Goal: Information Seeking & Learning: Learn about a topic

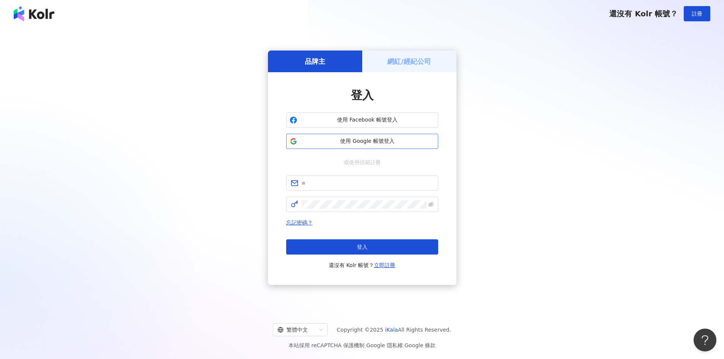
click at [375, 138] on span "使用 Google 帳號登入" at bounding box center [367, 142] width 135 height 8
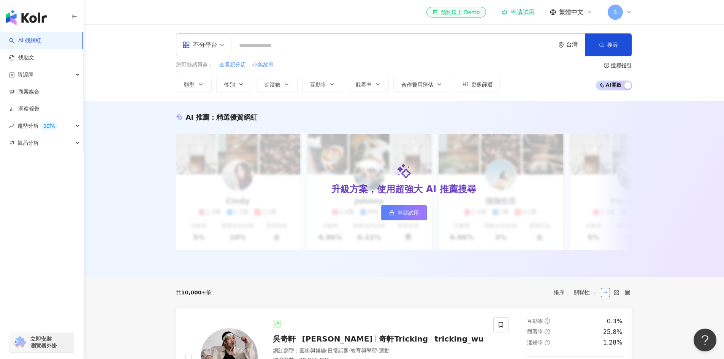
click at [276, 48] on input "search" at bounding box center [393, 45] width 317 height 14
paste input "**********"
type input "**********"
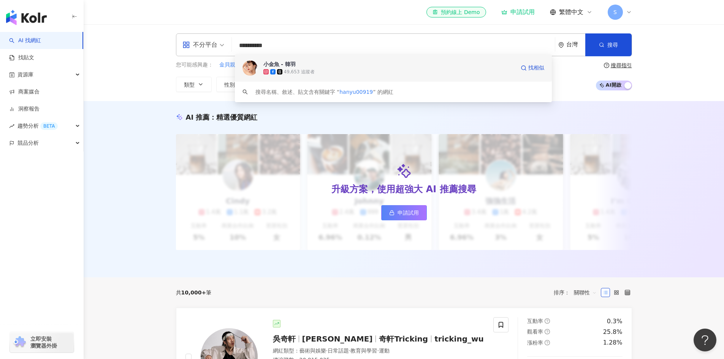
click at [298, 70] on div "49,653 追蹤者" at bounding box center [299, 72] width 31 height 6
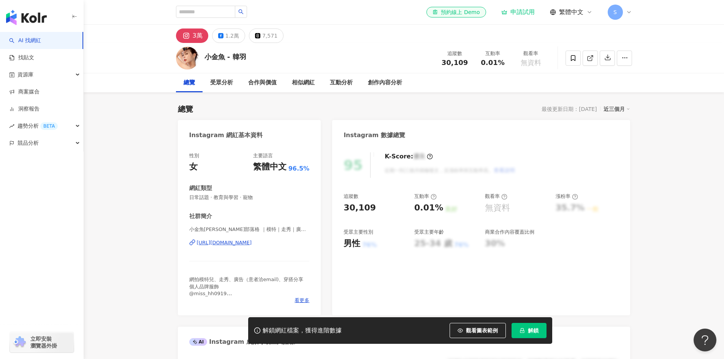
drag, startPoint x: 309, startPoint y: 250, endPoint x: 181, endPoint y: 243, distance: 128.7
click at [181, 243] on div "性別 女 主要語言 繁體中文 96.5% 網紅類型 日常話題 · 教育與學習 · 寵物 社群簡介 小金魚韓羽部落格 ｜模特｜走秀｜廣告｜網拍 | hanyu0…" at bounding box center [249, 230] width 143 height 171
copy div "https://www.instagram.com/hanyu00919/"
click at [227, 34] on div "1.2萬" at bounding box center [232, 35] width 14 height 11
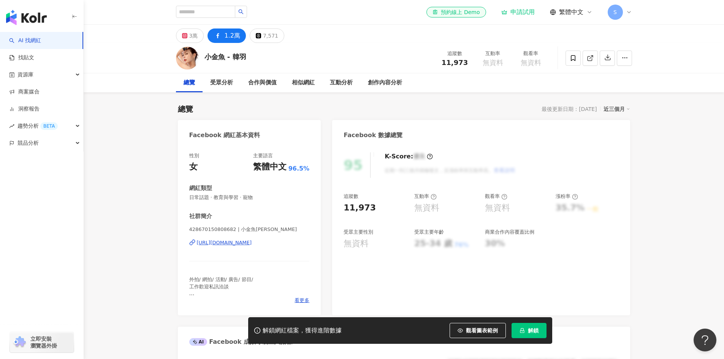
drag, startPoint x: 314, startPoint y: 249, endPoint x: 190, endPoint y: 247, distance: 124.0
click at [190, 247] on div "性別 女 主要語言 繁體中文 96.5% 網紅類型 日常話題 · 教育與學習 · 寵物 社群簡介 428670150808682 | 小金魚韓羽 https:…" at bounding box center [249, 230] width 143 height 171
copy div "https://www.facebook.com/428670150808682"
click at [306, 300] on span "看更多" at bounding box center [302, 300] width 15 height 7
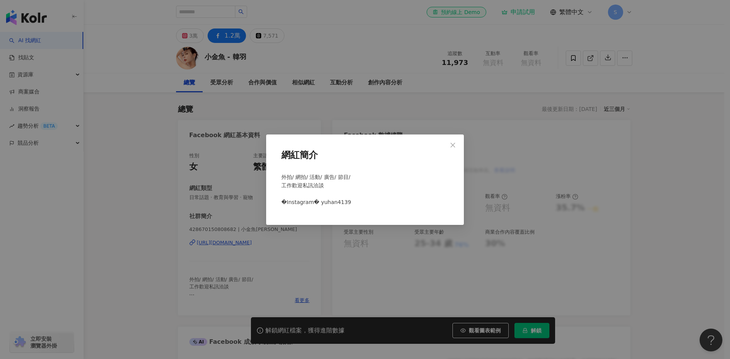
click at [312, 281] on div "網紅簡介 外拍/ 網拍/ 活動/ 廣告/ 節目/ 工作歡迎私訊洽談 �Instagram� yuhan4139" at bounding box center [365, 179] width 730 height 359
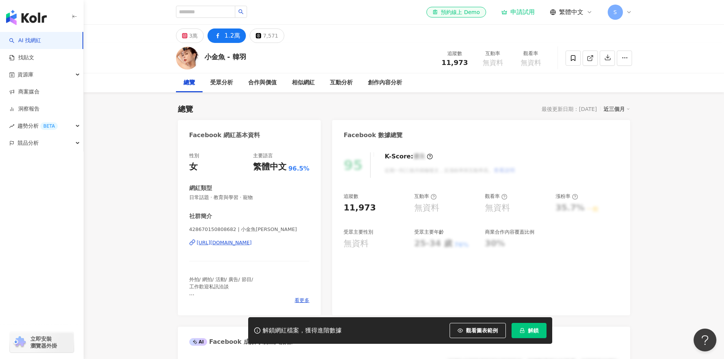
click at [252, 240] on div "https://www.facebook.com/428670150808682" at bounding box center [224, 243] width 55 height 7
click at [225, 12] on input "search" at bounding box center [205, 12] width 59 height 12
paste input "**********"
type input "**********"
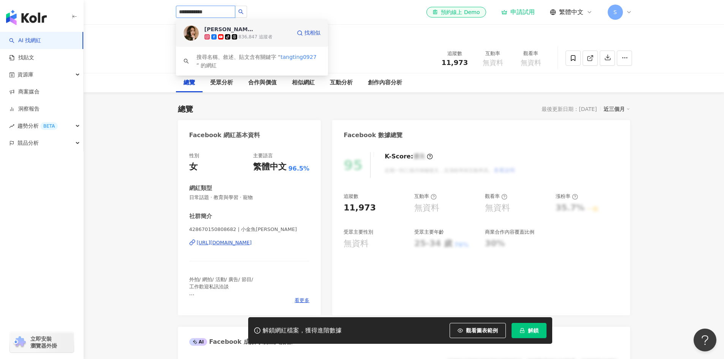
click at [230, 29] on span "唐羽玥" at bounding box center [229, 29] width 49 height 8
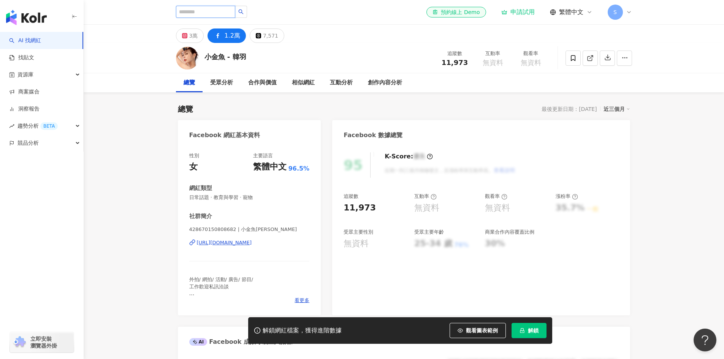
click at [225, 8] on input "search" at bounding box center [205, 12] width 59 height 12
paste input "**********"
type input "**********"
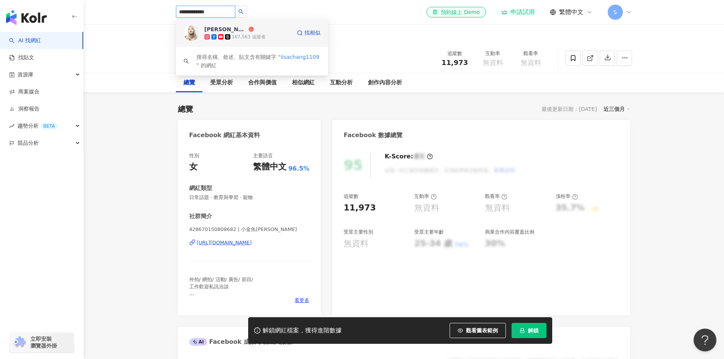
click at [219, 35] on icon at bounding box center [220, 36] width 5 height 5
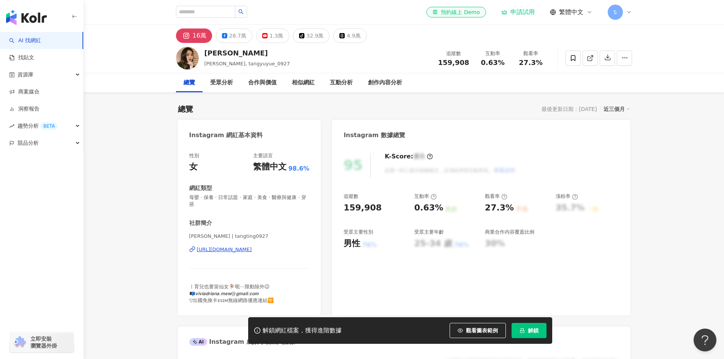
drag, startPoint x: 310, startPoint y: 256, endPoint x: 179, endPoint y: 252, distance: 130.4
click at [179, 252] on div "性別 女 主要語言 繁體中文 98.6% 網紅類型 母嬰 · 保養 · 日常話題 · 家庭 · 美食 · 醫療與健康 · 穿搭 社群簡介 唐婷婷𝑶𝒍𝒊𝒗𝒊𝒂 …" at bounding box center [249, 230] width 143 height 171
click at [239, 36] on div "28.7萬" at bounding box center [237, 35] width 17 height 11
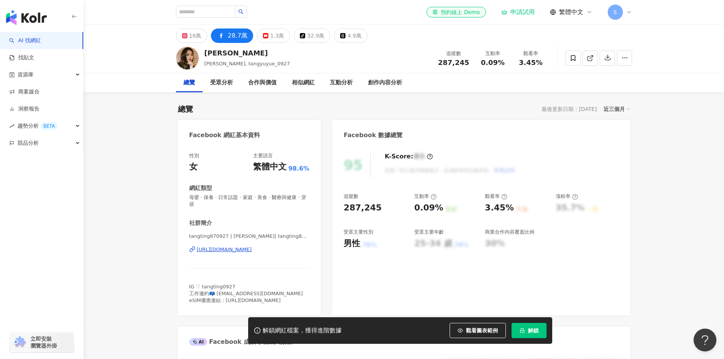
drag, startPoint x: 312, startPoint y: 257, endPoint x: 190, endPoint y: 255, distance: 121.7
click at [190, 255] on div "性別 女 主要語言 繁體中文 98.6% 網紅類型 母嬰 · 保養 · 日常話題 · 家庭 · 美食 · 醫療與健康 · 穿搭 社群簡介 tangting87…" at bounding box center [249, 230] width 143 height 171
copy div "https://www.facebook.com/1619883114952216"
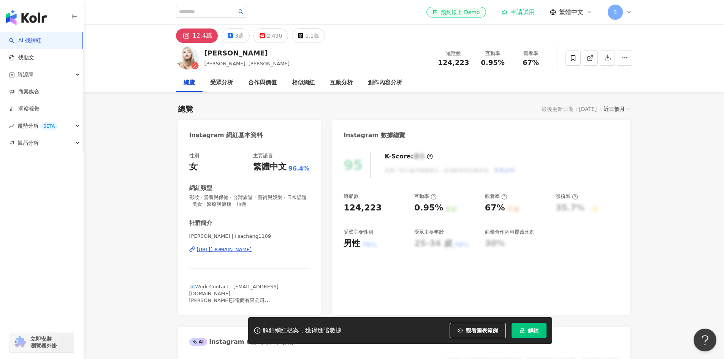
drag, startPoint x: 306, startPoint y: 255, endPoint x: 197, endPoint y: 258, distance: 109.2
click at [197, 258] on div "張琳 | ilsachang1109 https://www.instagram.com/ilsachang1109/" at bounding box center [249, 255] width 121 height 44
copy div "https://www.instagram.com/ilsachang1109/"
click at [238, 36] on div "3萬" at bounding box center [239, 35] width 9 height 11
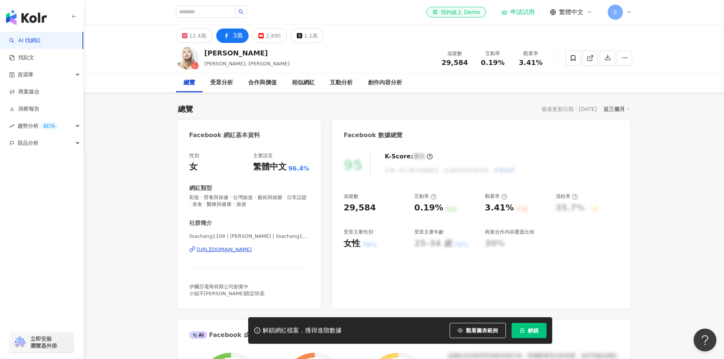
drag, startPoint x: 311, startPoint y: 254, endPoint x: 186, endPoint y: 259, distance: 125.5
click at [186, 259] on div "性別 女 主要語言 繁體中文 96.4% 網紅類型 彩妝 · 營養與保健 · 台灣旅遊 · 藝術與娛樂 · 日常話題 · 美食 · 醫療與健康 · 旅遊 社群…" at bounding box center [249, 227] width 143 height 164
copy div "[URL][DOMAIN_NAME]"
type input "**********"
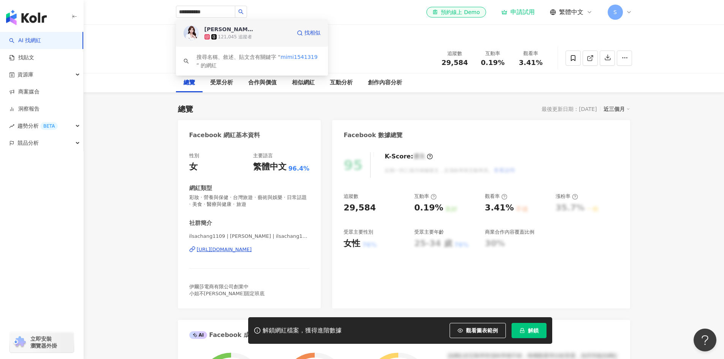
click at [231, 34] on div "121,045 追蹤者" at bounding box center [235, 37] width 34 height 6
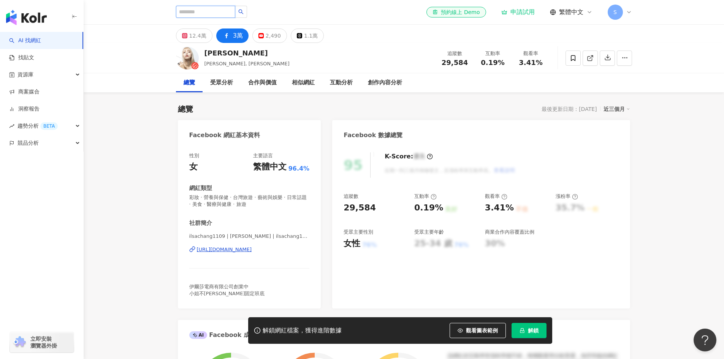
click at [235, 13] on input "search" at bounding box center [205, 12] width 59 height 12
paste input "********"
type input "********"
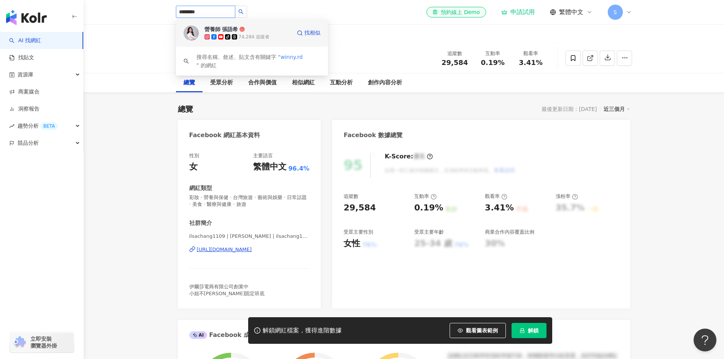
click at [238, 28] on span "營養師 張語希" at bounding box center [229, 29] width 49 height 8
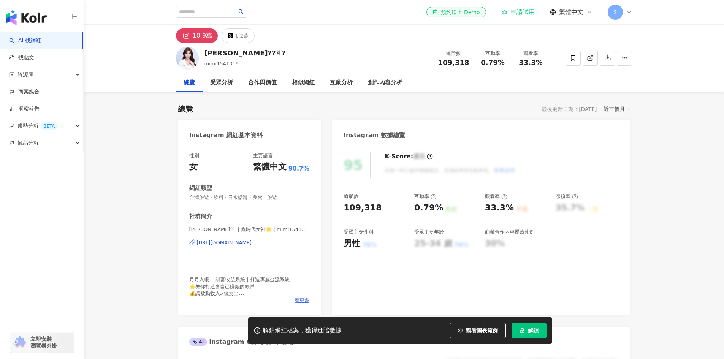
click at [302, 298] on span "看更多" at bounding box center [302, 300] width 15 height 7
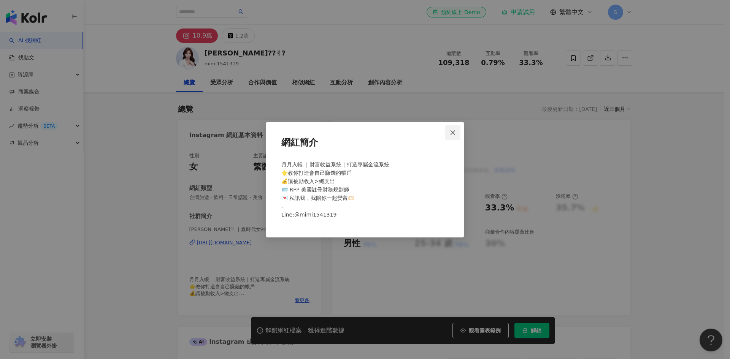
click at [454, 136] on button "Close" at bounding box center [452, 132] width 15 height 15
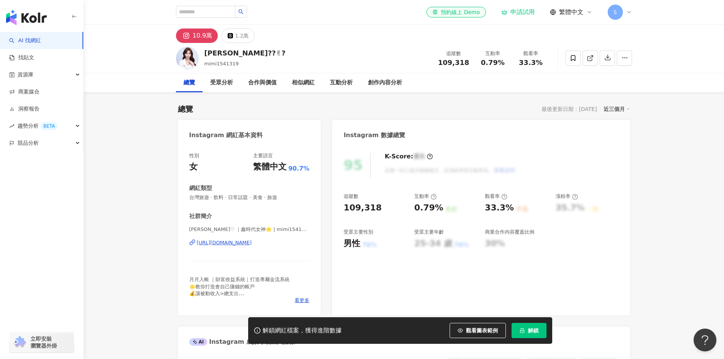
drag, startPoint x: 310, startPoint y: 251, endPoint x: 196, endPoint y: 246, distance: 114.2
click at [196, 246] on div "性別 女 主要語言 繁體中文 90.7% 網紅類型 台灣旅遊 · 飲料 · 日常話題 · 美食 · 旅遊 社群簡介 芊穎♡ ｜鑫時代女神🌟 | mimi154…" at bounding box center [249, 230] width 143 height 171
copy div "[URL][DOMAIN_NAME]"
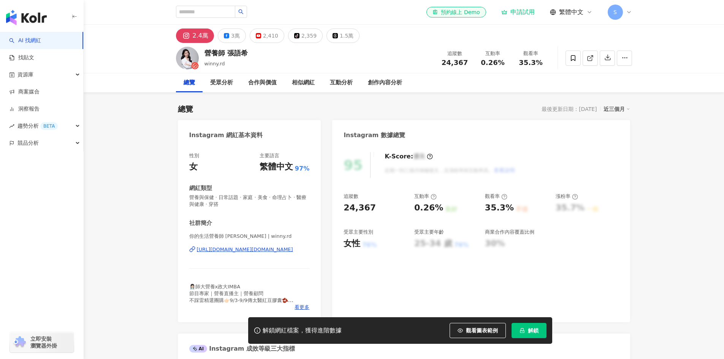
drag, startPoint x: 295, startPoint y: 260, endPoint x: 190, endPoint y: 254, distance: 105.1
click at [190, 254] on div "你的生活營養師 張語希 | winny.rd https://www.instagram.com/winny.rd/" at bounding box center [249, 255] width 121 height 44
click at [233, 36] on div "3萬" at bounding box center [235, 35] width 9 height 11
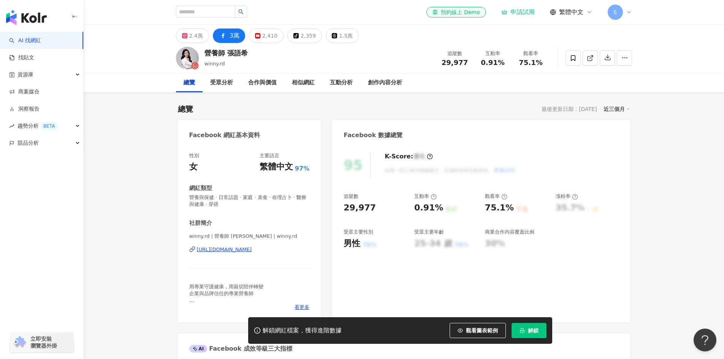
drag, startPoint x: 204, startPoint y: 255, endPoint x: 196, endPoint y: 254, distance: 8.4
click at [196, 254] on div "winny.rd | 營養師 張語希 | winny.rd https://www.facebook.com/1868765246771155" at bounding box center [249, 255] width 121 height 44
copy div "https://www.facebook.com/1868765246771155"
click at [224, 13] on input "search" at bounding box center [205, 12] width 59 height 12
paste input "**********"
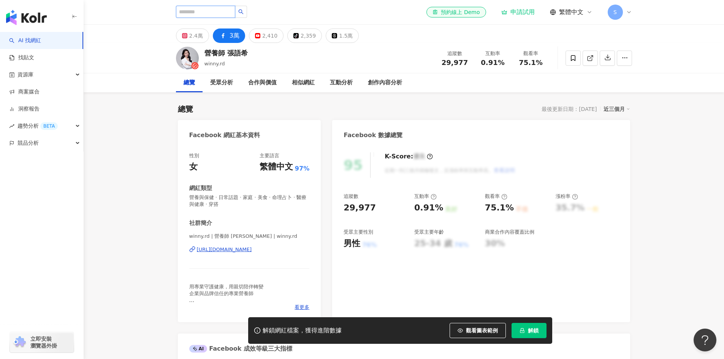
type input "**********"
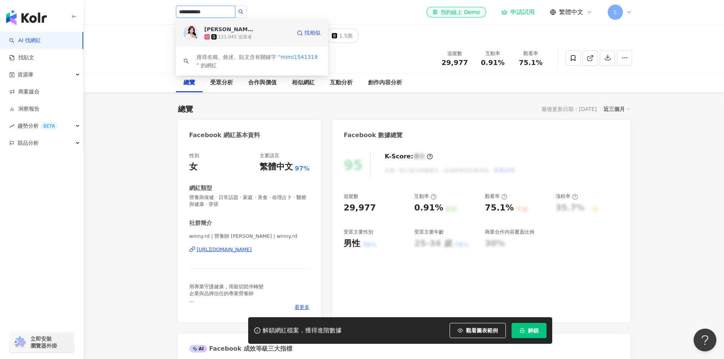
click at [216, 35] on icon at bounding box center [213, 36] width 5 height 5
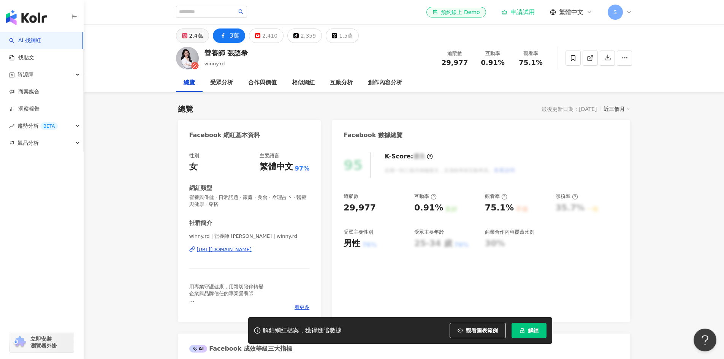
click at [194, 35] on div "2.4萬" at bounding box center [196, 35] width 14 height 11
